Goal: Find specific page/section: Find specific page/section

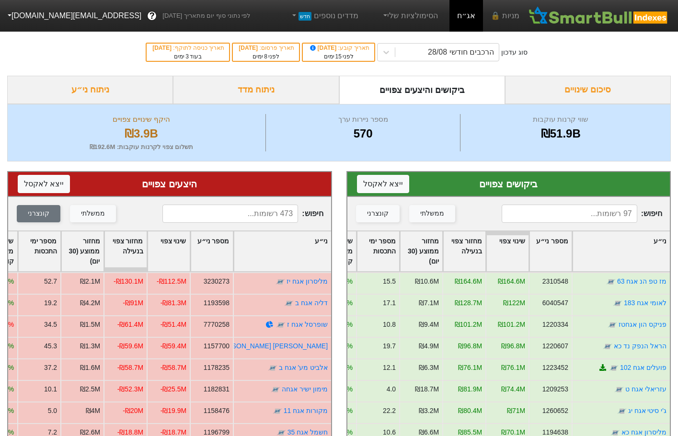
click at [585, 213] on input at bounding box center [569, 213] width 136 height 18
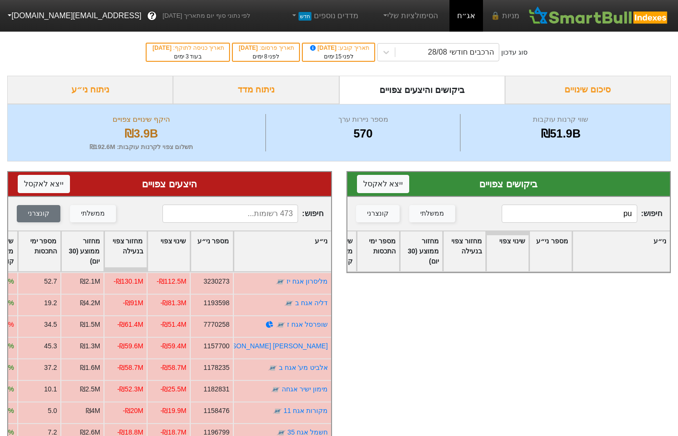
type input "p"
type input "P"
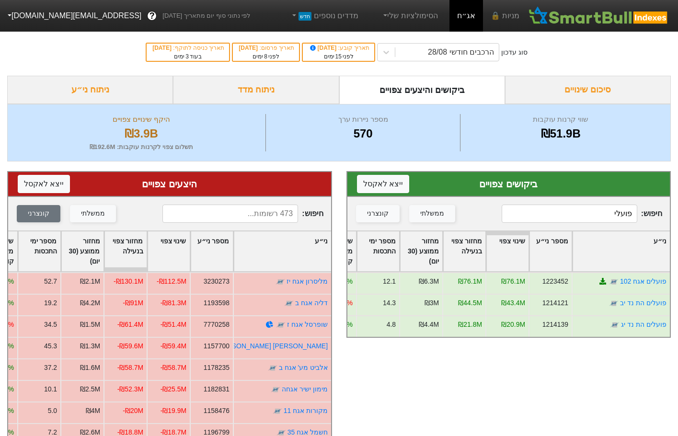
type input "פועלי"
click at [212, 215] on input at bounding box center [230, 213] width 136 height 18
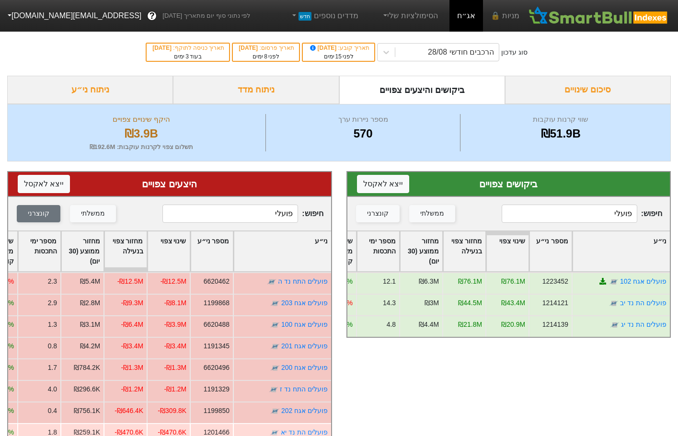
type input "פועלי"
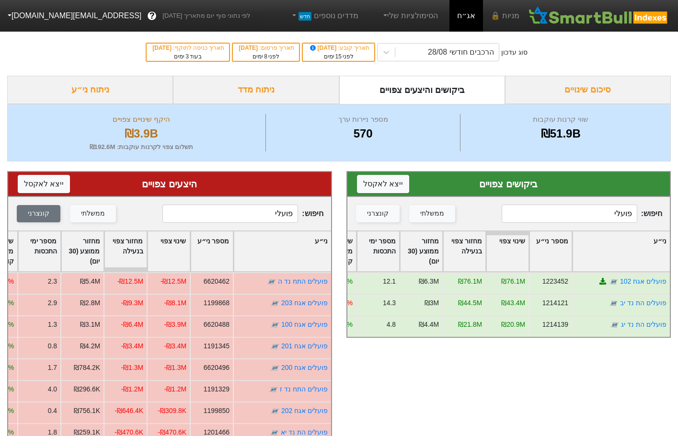
click at [605, 214] on input "פועלי" at bounding box center [569, 213] width 136 height 18
click at [605, 213] on input "פועלי" at bounding box center [569, 213] width 136 height 18
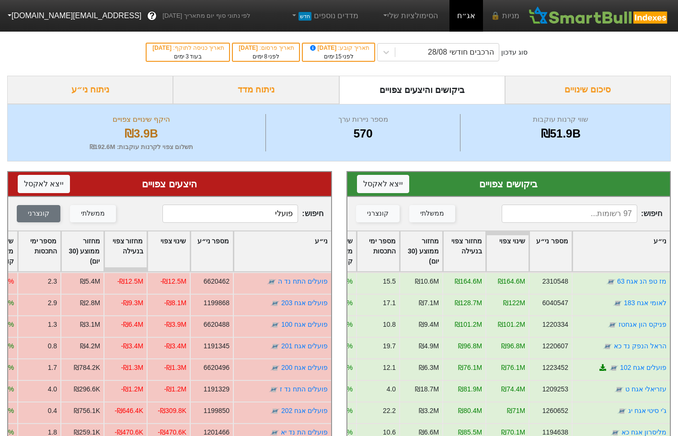
click at [249, 211] on input "פועלי" at bounding box center [230, 213] width 136 height 18
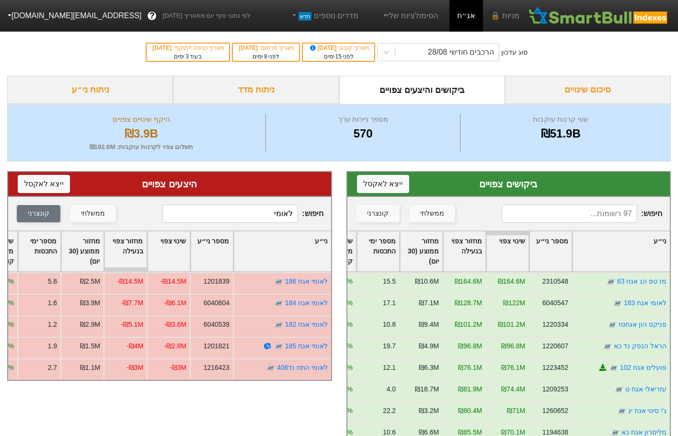
click at [265, 212] on input "לאומי" at bounding box center [230, 213] width 136 height 18
click at [265, 211] on input "לאומי" at bounding box center [230, 213] width 136 height 18
click at [272, 214] on input "לאומי" at bounding box center [230, 213] width 136 height 18
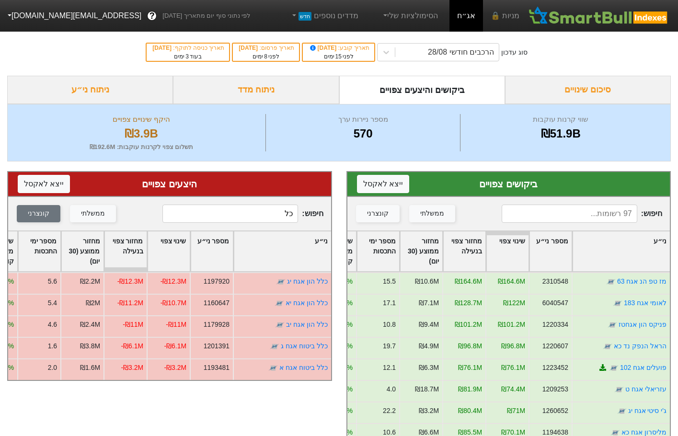
type input "כ"
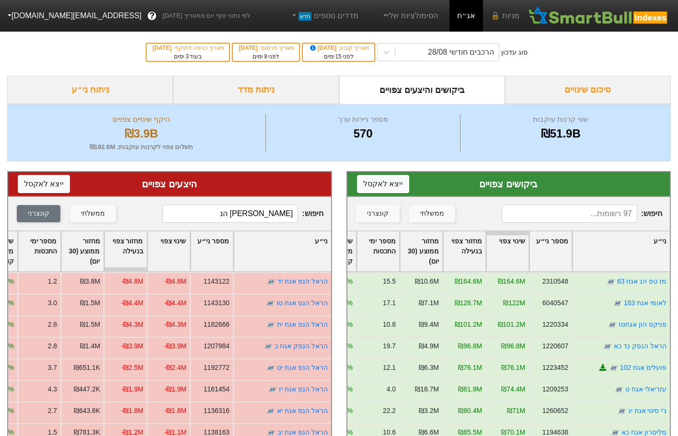
type input "[PERSON_NAME] הנ"
click at [583, 223] on input at bounding box center [569, 213] width 136 height 18
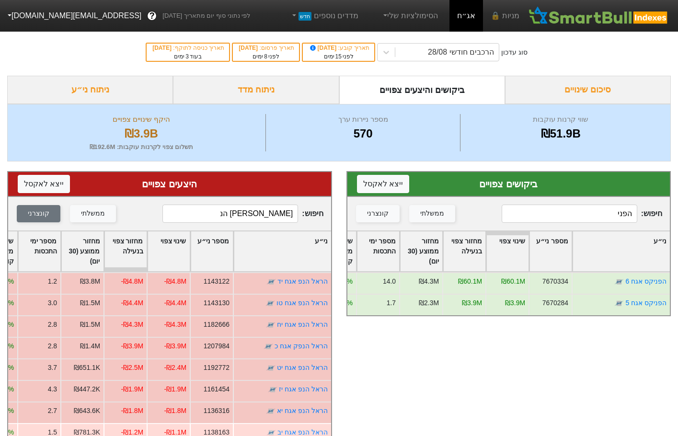
type input "הפני"
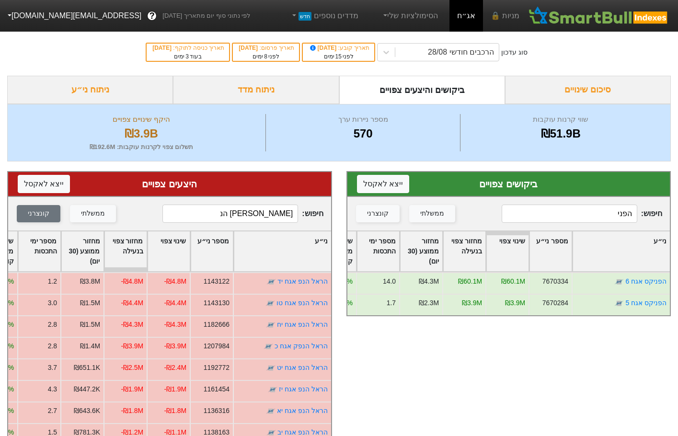
click at [558, 219] on input "הפני" at bounding box center [569, 213] width 136 height 18
click at [223, 215] on input "[PERSON_NAME] הנ" at bounding box center [230, 213] width 136 height 18
type input "פני"
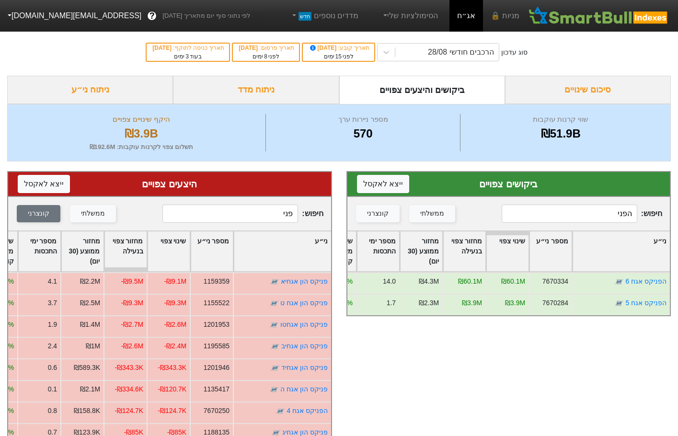
click at [611, 213] on input "הפני" at bounding box center [569, 213] width 136 height 18
click at [611, 212] on input "הפני" at bounding box center [569, 213] width 136 height 18
type input "חשמל"
click at [251, 207] on input "פני" at bounding box center [230, 213] width 136 height 18
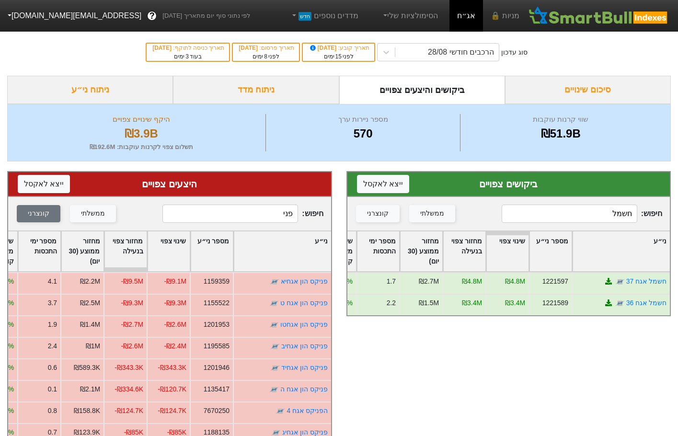
click at [251, 207] on input "פני" at bounding box center [230, 213] width 136 height 18
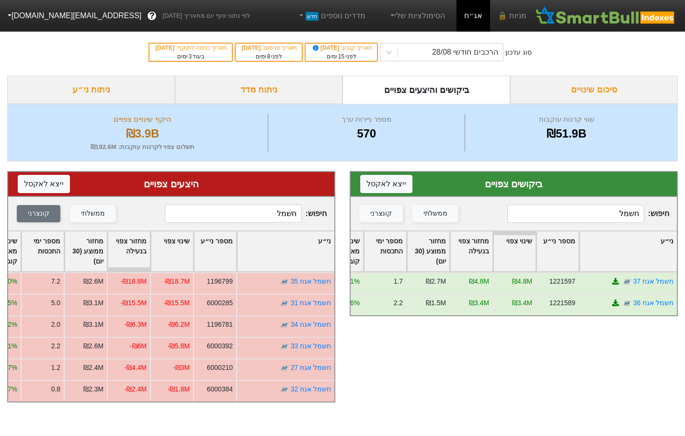
type input "חשמל"
